Goal: Information Seeking & Learning: Learn about a topic

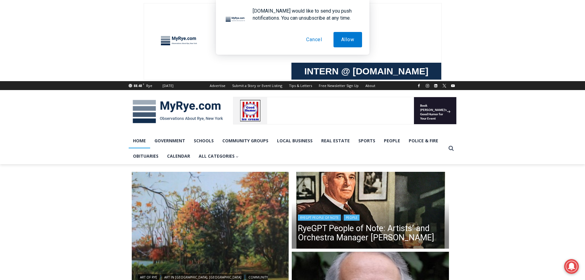
scroll to position [31, 0]
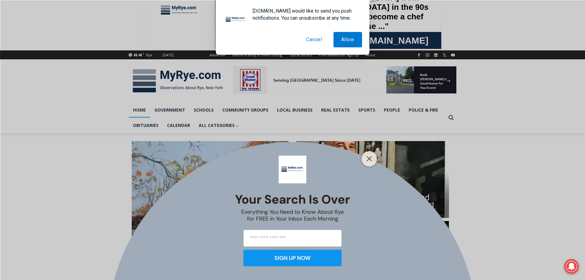
click at [364, 160] on div at bounding box center [369, 158] width 15 height 15
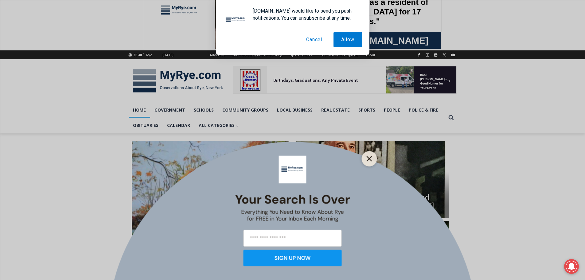
click at [368, 160] on line "Close" at bounding box center [369, 158] width 4 height 4
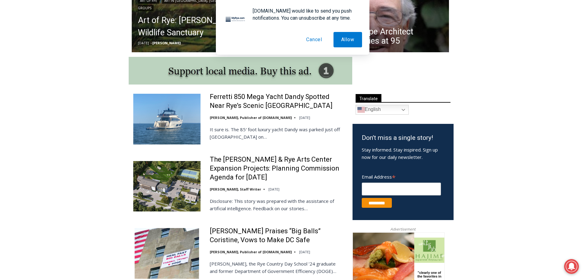
scroll to position [307, 0]
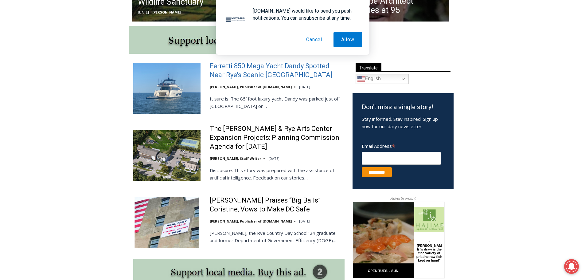
click at [236, 74] on link "Ferretti 850 Mega Yacht Dandy Spotted Near Rye’s Scenic [GEOGRAPHIC_DATA]" at bounding box center [277, 71] width 135 height 18
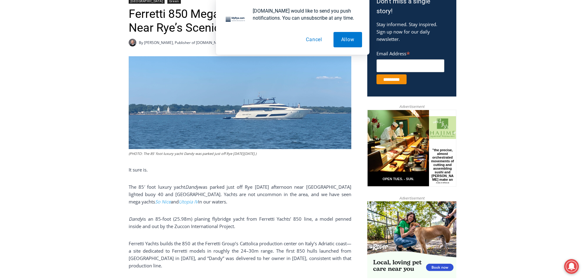
scroll to position [184, 0]
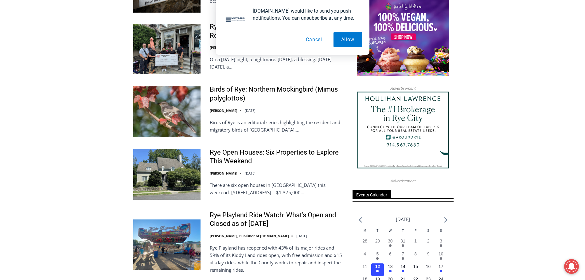
scroll to position [725, 0]
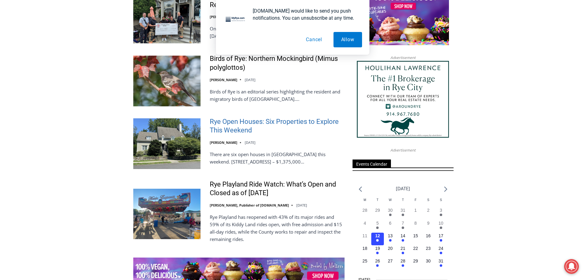
click at [267, 123] on link "Rye Open Houses: Six Properties to Explore This Weekend" at bounding box center [277, 126] width 135 height 18
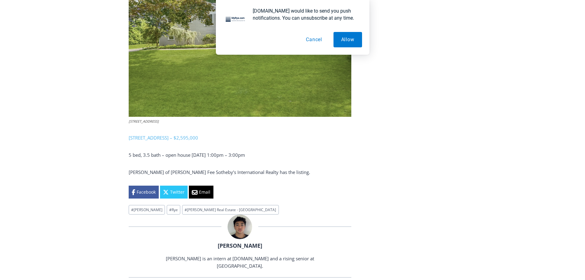
scroll to position [1586, 0]
